Goal: Navigation & Orientation: Find specific page/section

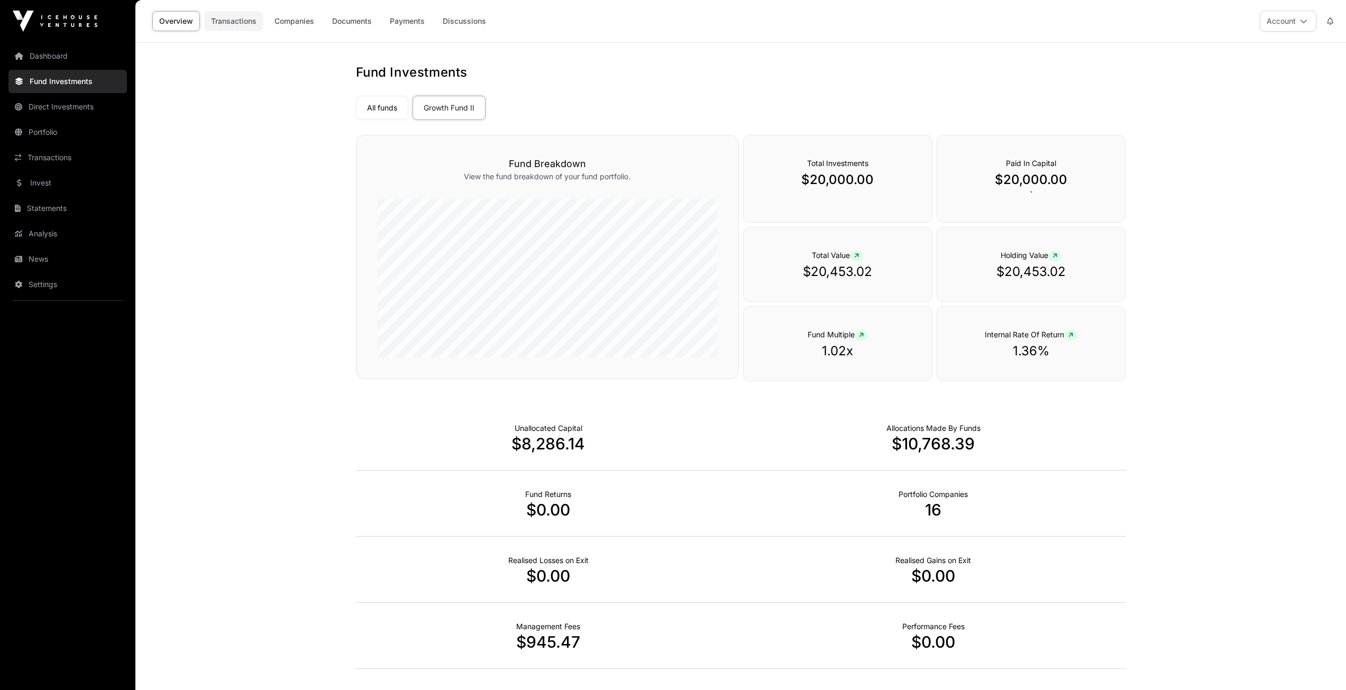
click at [238, 23] on link "Transactions" at bounding box center [233, 21] width 59 height 20
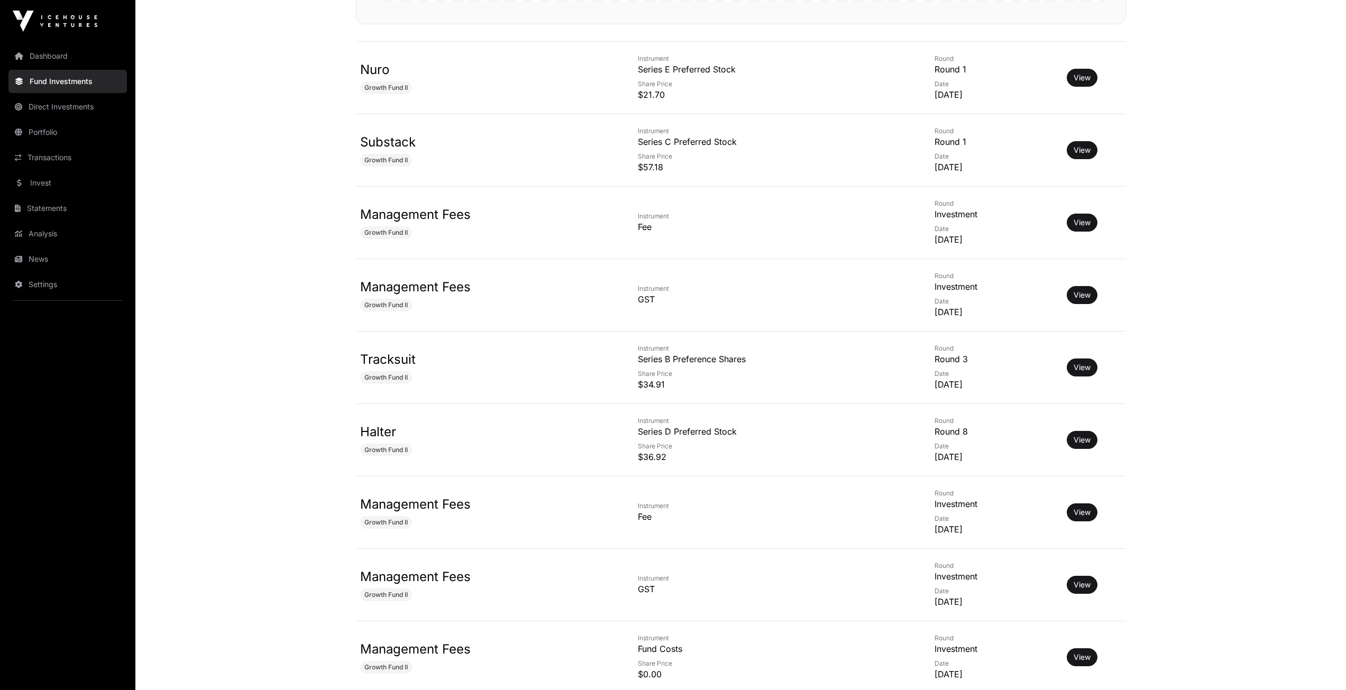
scroll to position [529, 0]
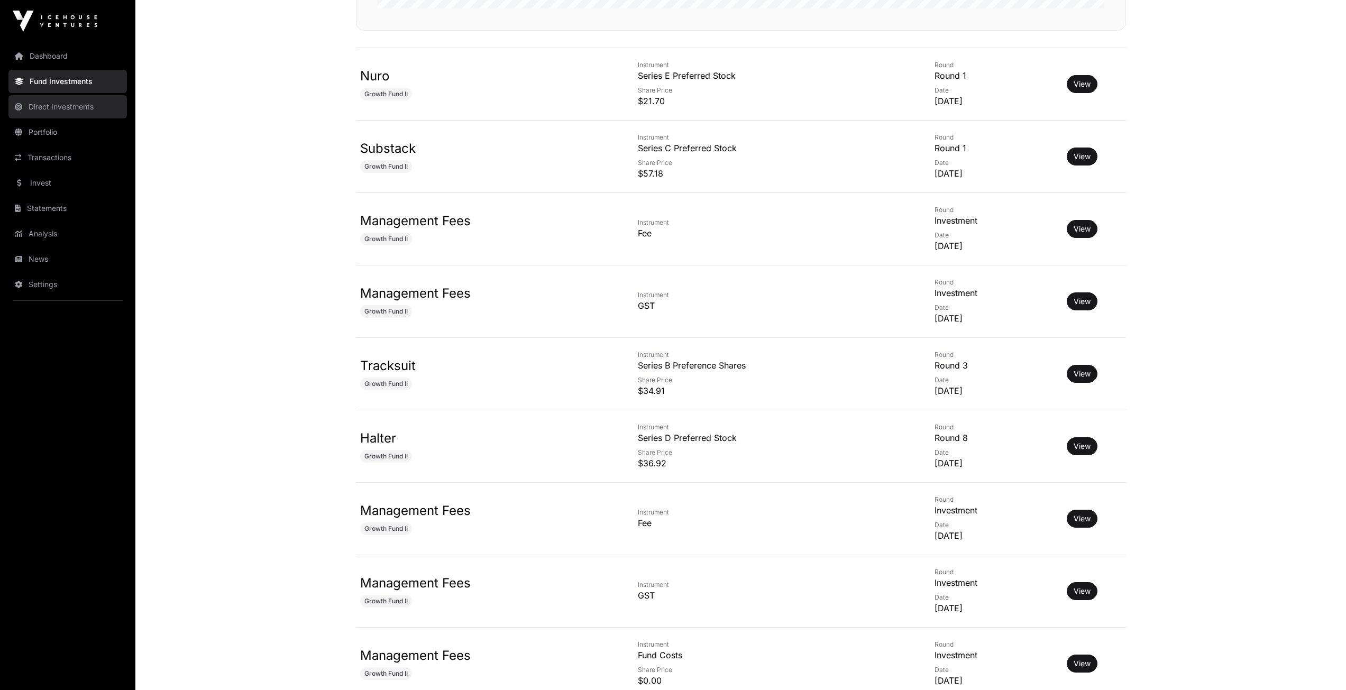
click at [76, 97] on link "Direct Investments" at bounding box center [67, 106] width 118 height 23
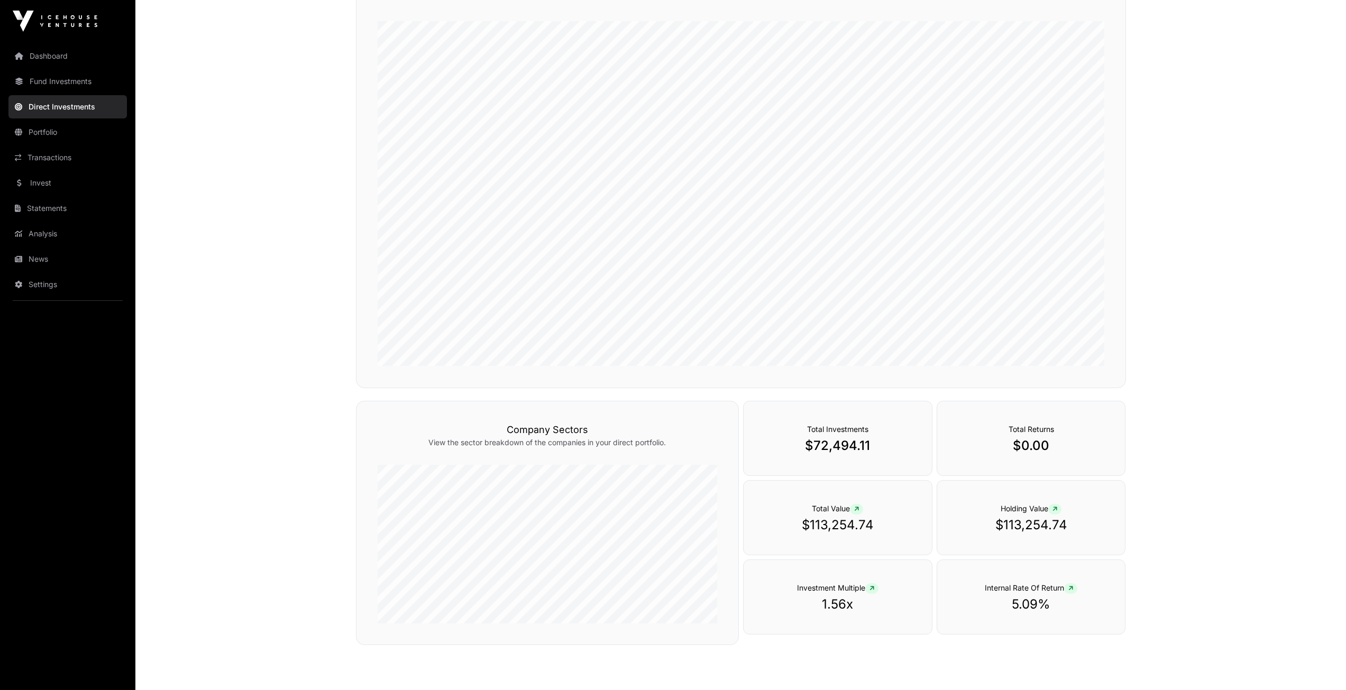
scroll to position [159, 0]
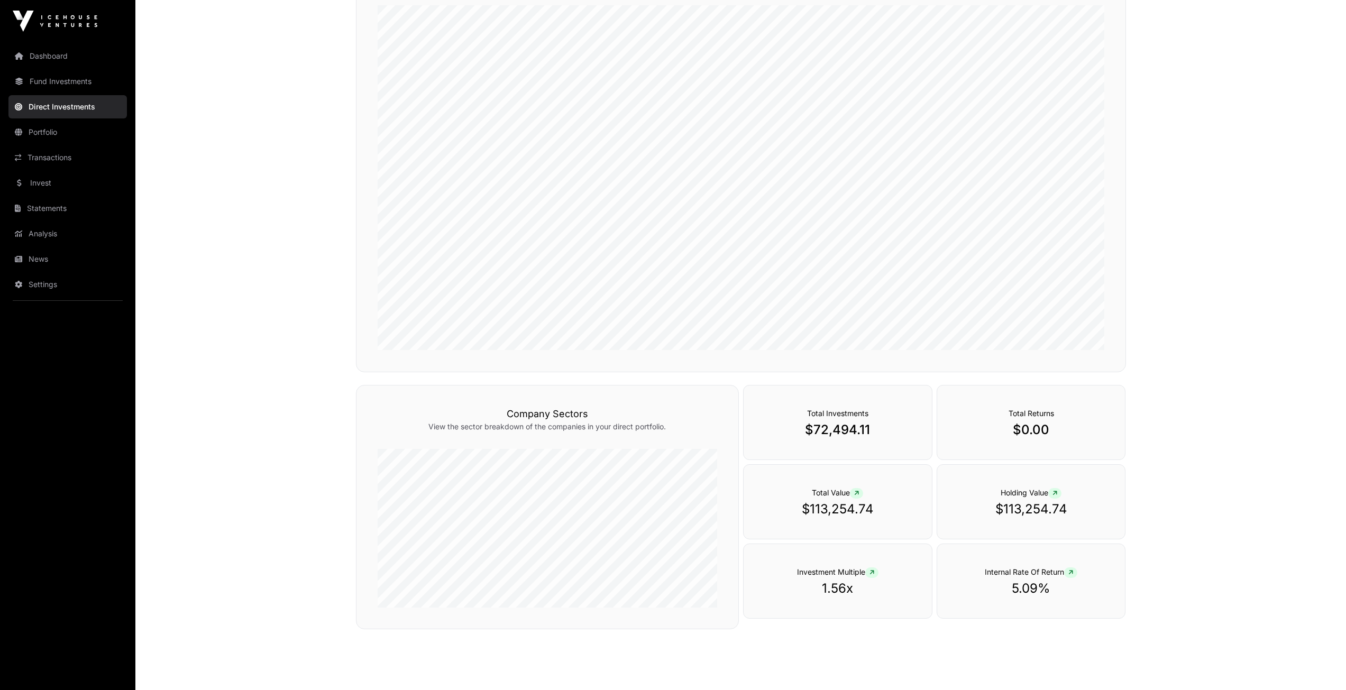
click at [1071, 573] on icon at bounding box center [1071, 573] width 5 height 6
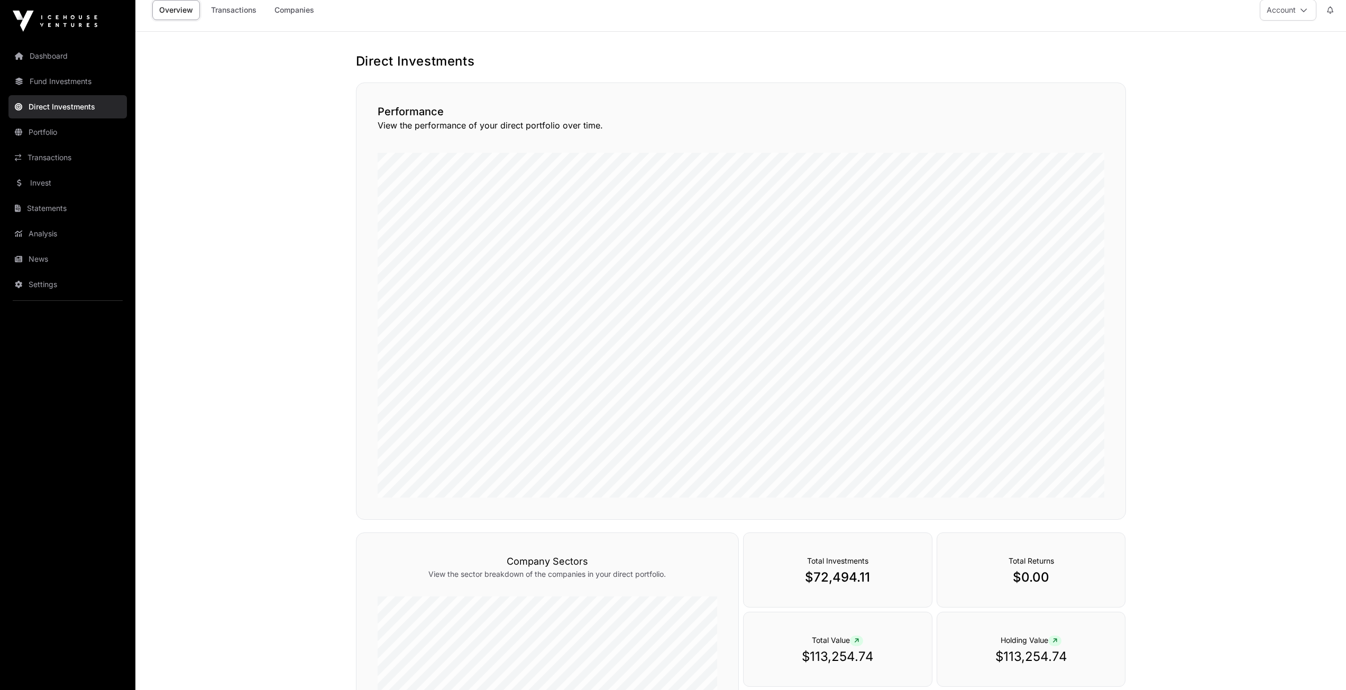
scroll to position [0, 0]
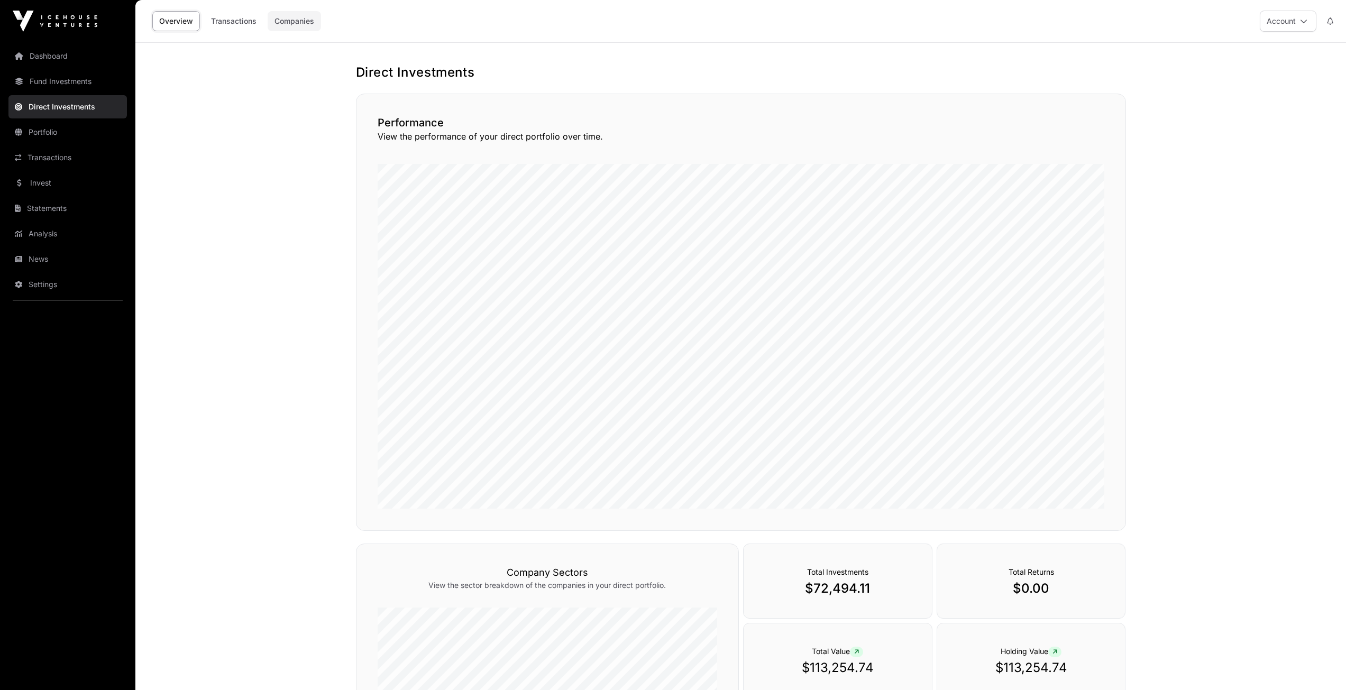
click at [297, 27] on link "Companies" at bounding box center [294, 21] width 53 height 20
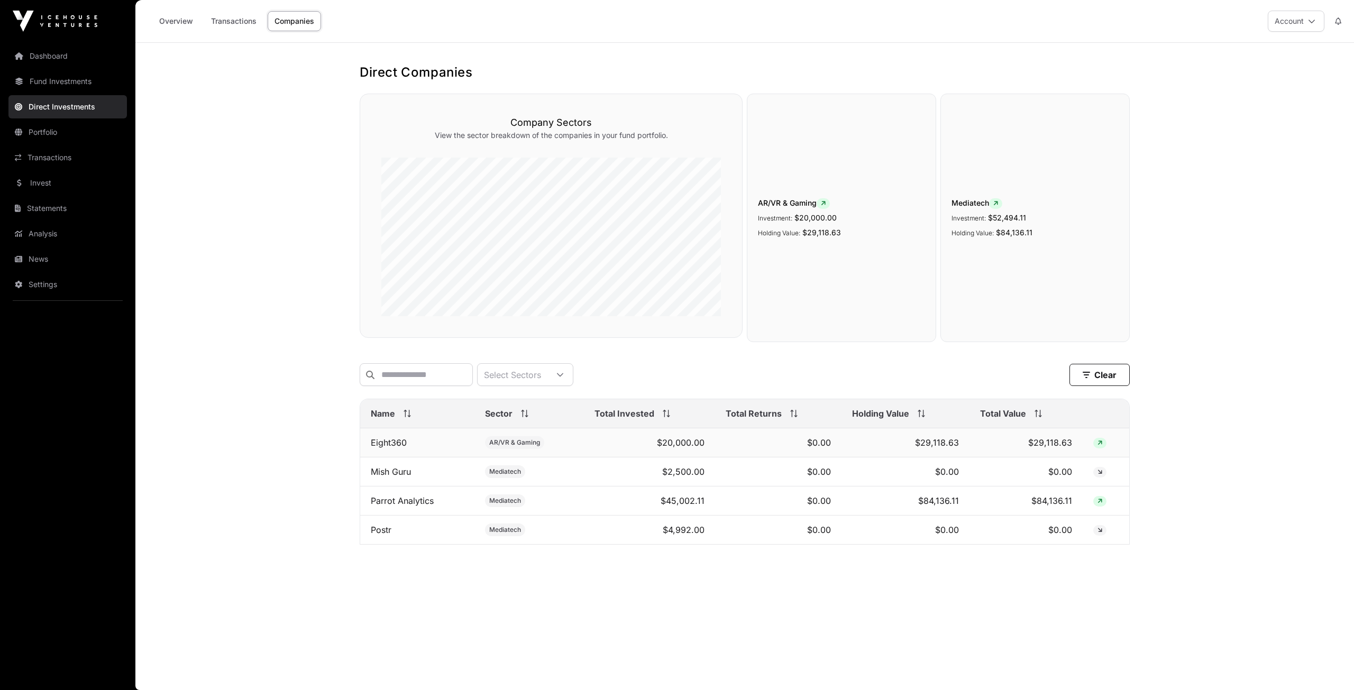
click at [730, 453] on td "$0.00" at bounding box center [778, 442] width 126 height 29
click at [699, 456] on td "$20,000.00" at bounding box center [650, 442] width 132 height 29
click at [390, 448] on link "Eight360" at bounding box center [389, 442] width 36 height 11
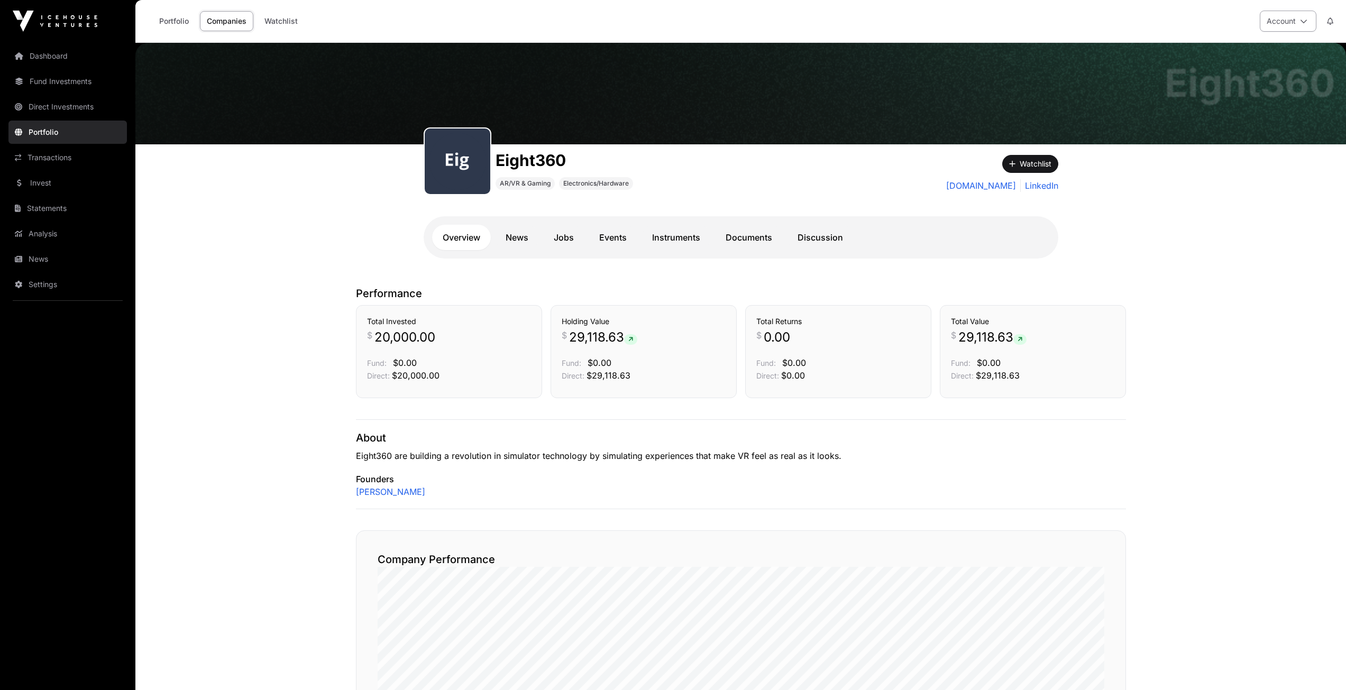
click at [1306, 19] on button "Account" at bounding box center [1288, 21] width 57 height 21
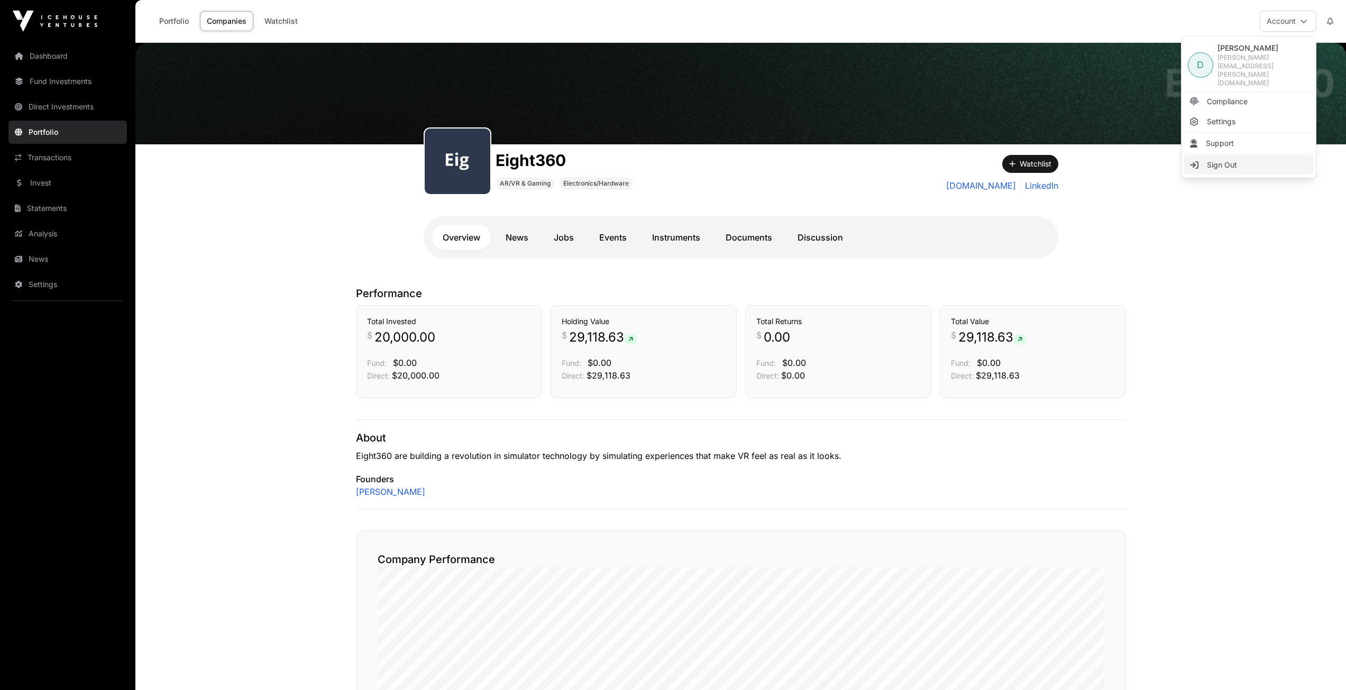
click at [1230, 160] on span "Sign Out" at bounding box center [1222, 165] width 30 height 11
